Goal: Download file/media

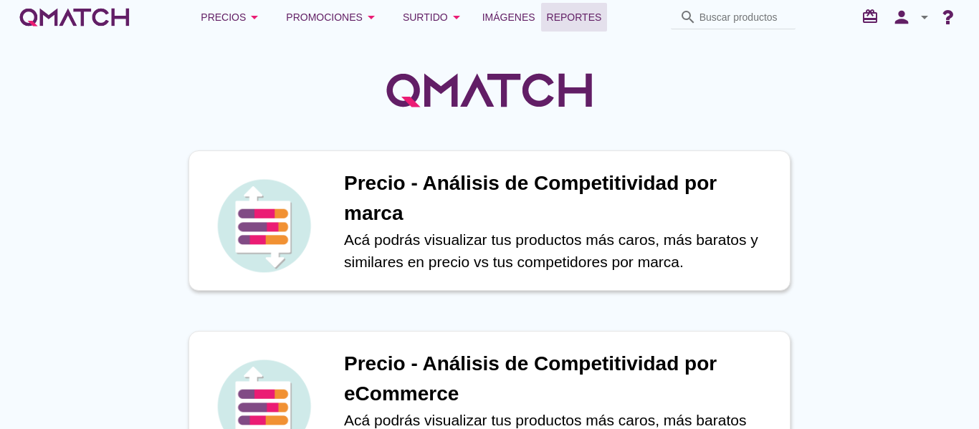
click at [589, 19] on span "Reportes" at bounding box center [574, 17] width 55 height 17
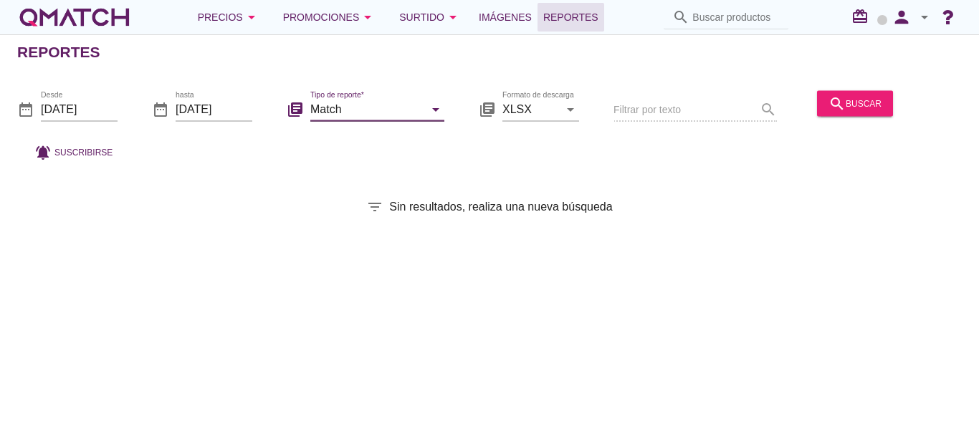
click at [370, 110] on input "Match" at bounding box center [367, 108] width 114 height 23
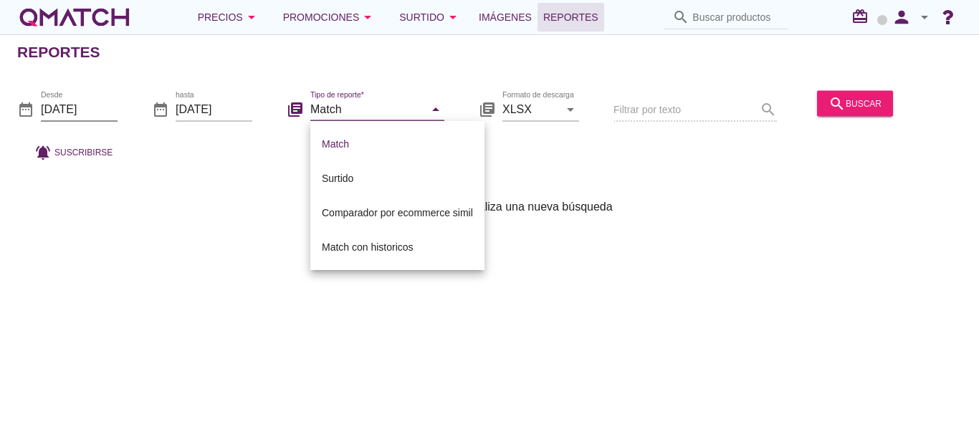
click at [97, 108] on input "[DATE]" at bounding box center [79, 108] width 77 height 23
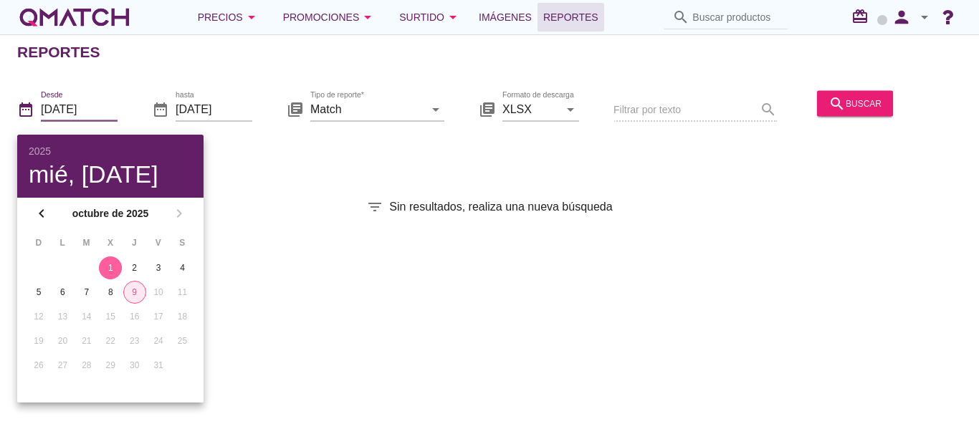
click at [136, 291] on div "9" at bounding box center [134, 292] width 21 height 13
type input "[DATE]"
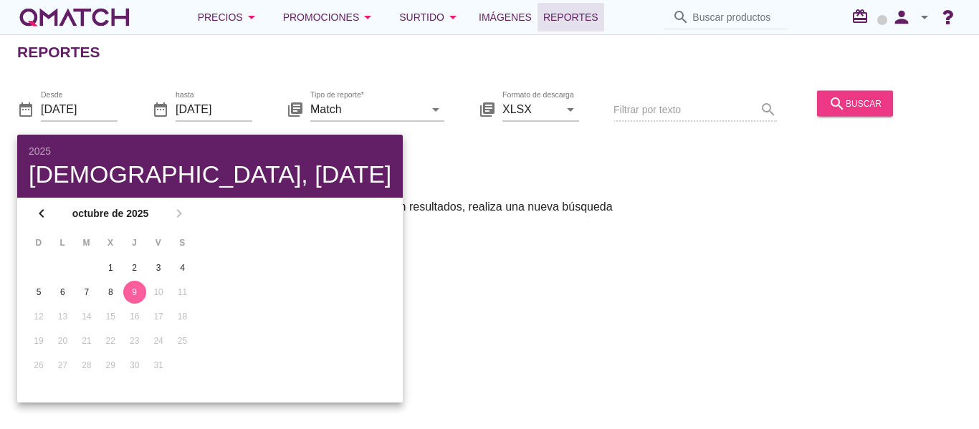
click at [870, 112] on button "search buscar" at bounding box center [855, 103] width 76 height 26
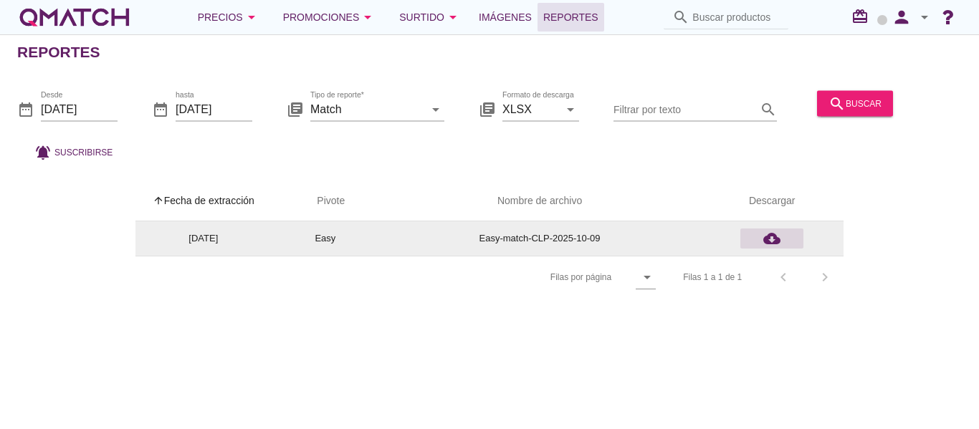
click at [772, 239] on icon "cloud_download" at bounding box center [771, 238] width 17 height 17
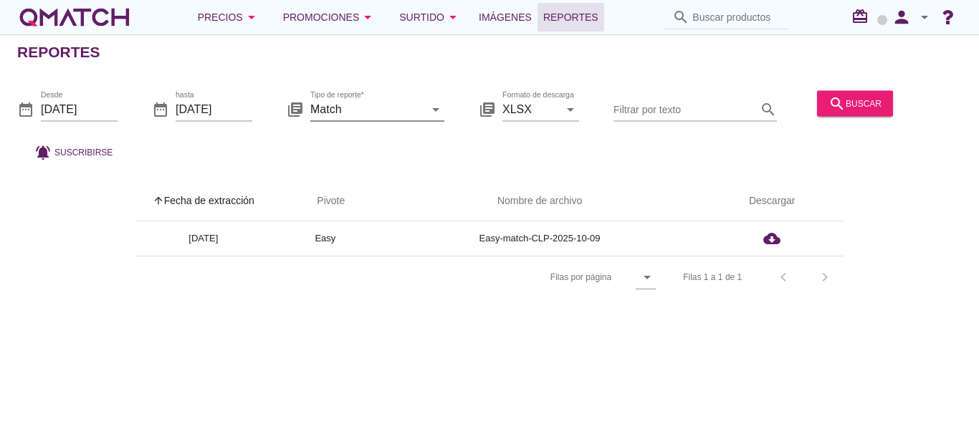
click at [435, 105] on icon "arrow_drop_down" at bounding box center [435, 108] width 17 height 17
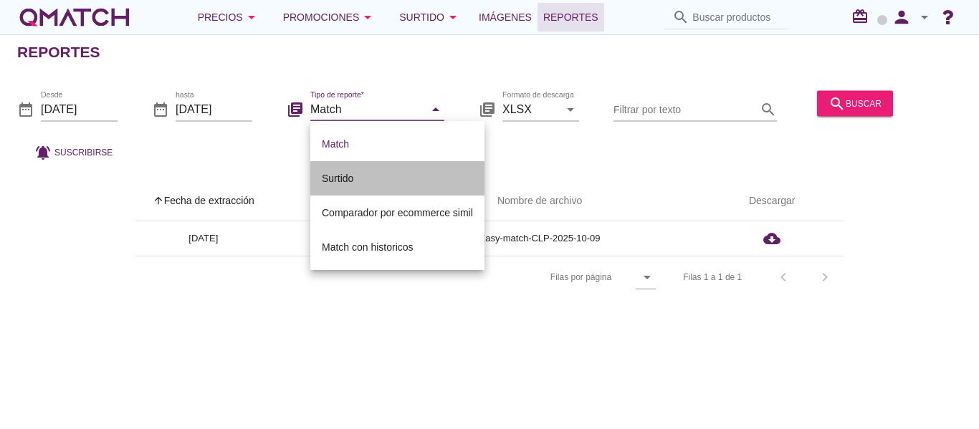
click at [380, 172] on div "Surtido" at bounding box center [397, 178] width 151 height 17
type input "Surtido"
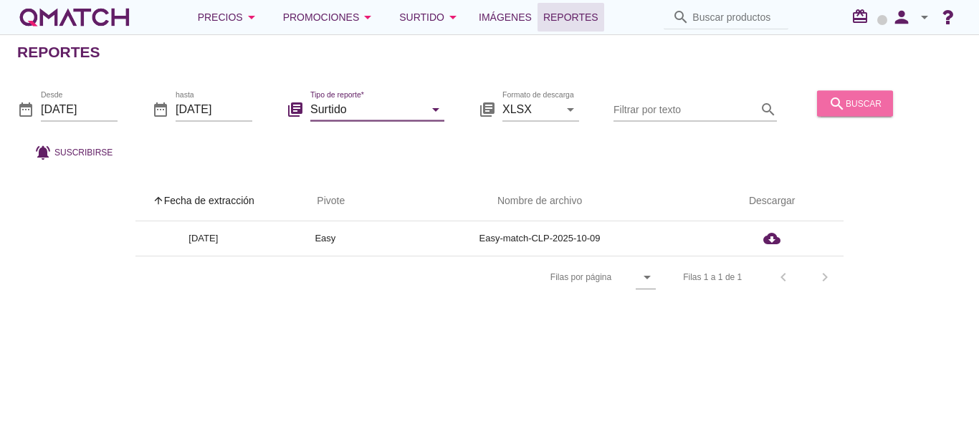
click at [875, 99] on div "search buscar" at bounding box center [854, 103] width 53 height 17
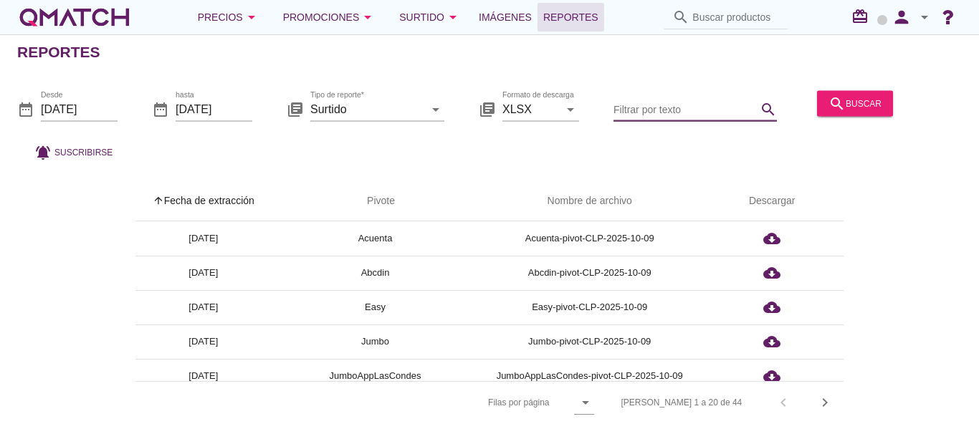
click at [674, 115] on input "Filtrar por texto" at bounding box center [684, 108] width 143 height 23
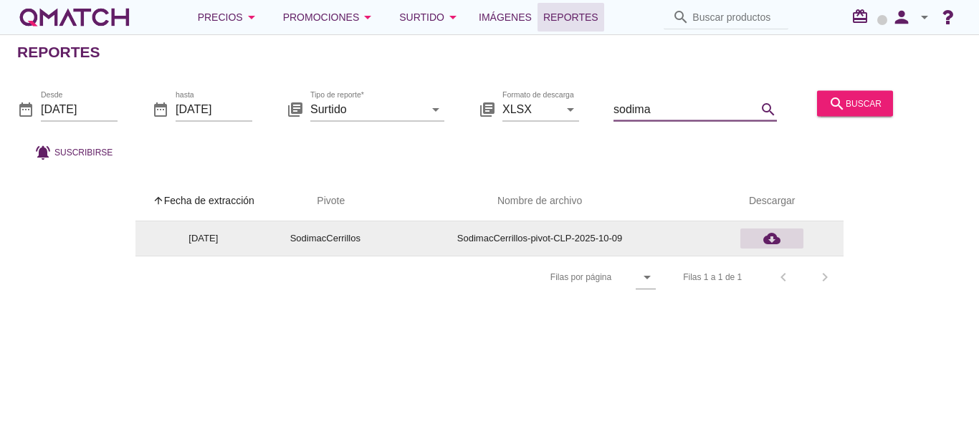
type input "sodima"
click at [774, 237] on icon "cloud_download" at bounding box center [771, 238] width 17 height 17
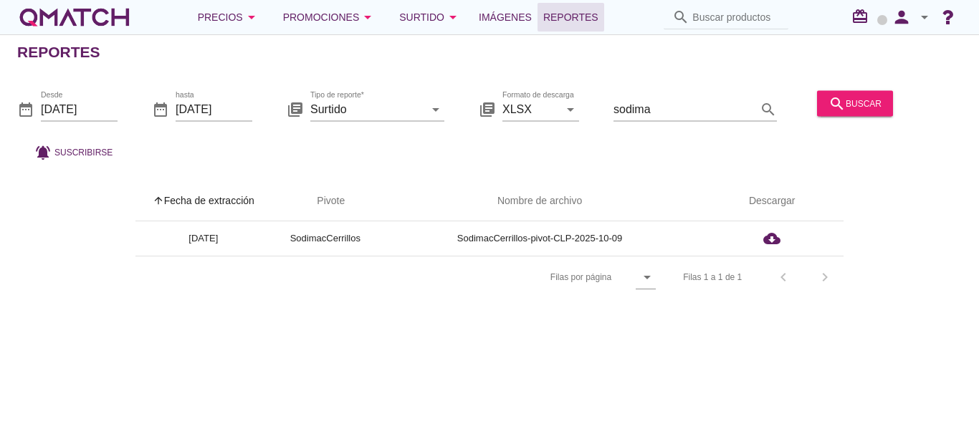
click at [978, 247] on div "arrow_upward Fecha de extracción arrow_upward Pivote Nombre de archivo Descarga…" at bounding box center [489, 231] width 979 height 135
